Goal: Task Accomplishment & Management: Manage account settings

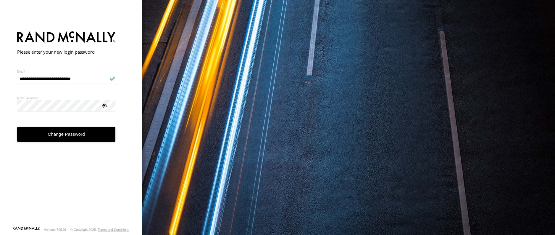
click at [87, 135] on button "Change Password" at bounding box center [66, 134] width 99 height 15
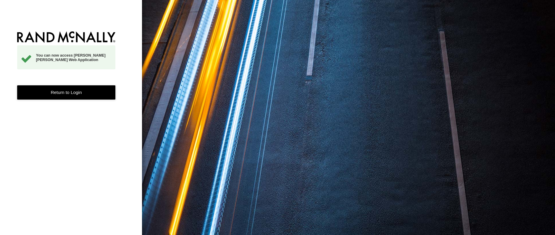
click at [75, 92] on link "Return to Login" at bounding box center [66, 92] width 99 height 15
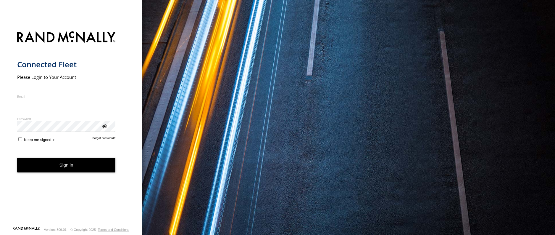
type input "**********"
click at [59, 168] on button "Sign in" at bounding box center [66, 165] width 99 height 15
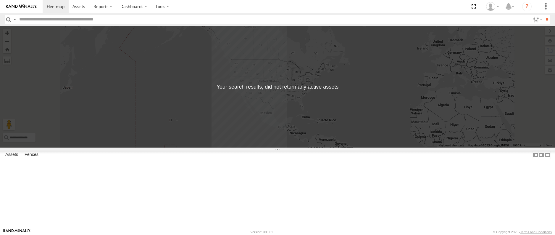
click at [367, 128] on div "← Move left → Move right ↑ Move up ↓ Move down + Zoom in - Zoom out Home Jump l…" at bounding box center [277, 86] width 555 height 121
click at [51, 6] on span at bounding box center [56, 7] width 18 height 6
click at [78, 7] on span at bounding box center [79, 7] width 13 height 6
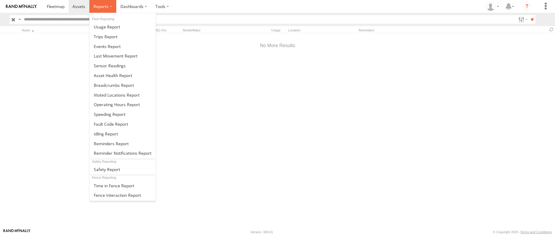
click at [104, 7] on span at bounding box center [101, 7] width 15 height 6
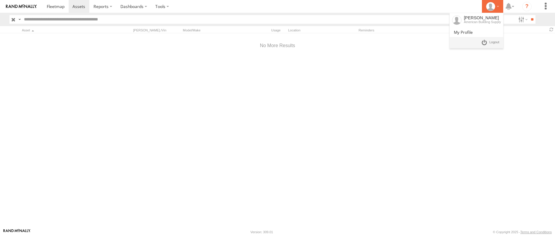
click at [490, 8] on icon at bounding box center [490, 6] width 9 height 9
click at [221, 8] on section at bounding box center [298, 6] width 511 height 13
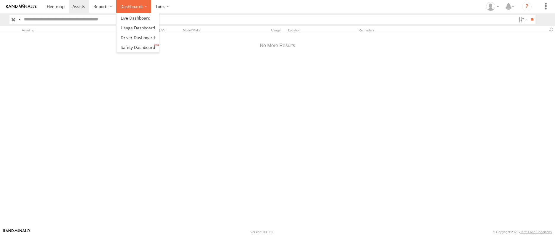
click at [137, 7] on label "Dashboards" at bounding box center [133, 6] width 35 height 13
click at [126, 19] on span at bounding box center [136, 18] width 30 height 6
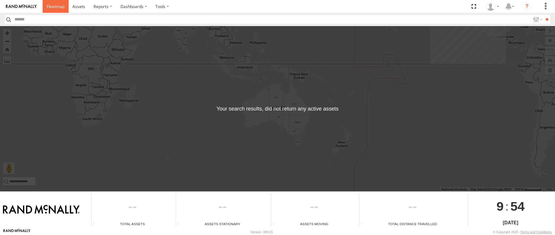
click at [56, 12] on link at bounding box center [56, 6] width 26 height 13
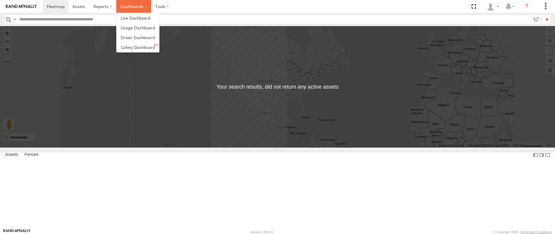
click at [132, 7] on label "Dashboards" at bounding box center [133, 6] width 35 height 13
click at [130, 18] on span at bounding box center [136, 18] width 30 height 6
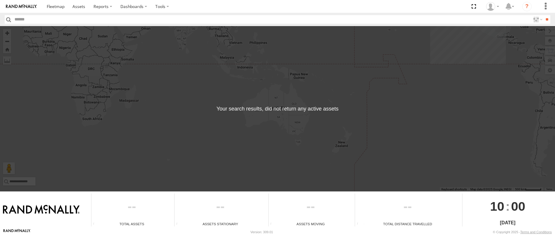
click at [216, 120] on div "← Move left → Move right ↑ Move up ↓ Move down + Zoom in - Zoom out Home Jump l…" at bounding box center [277, 108] width 555 height 165
